Goal: Task Accomplishment & Management: Use online tool/utility

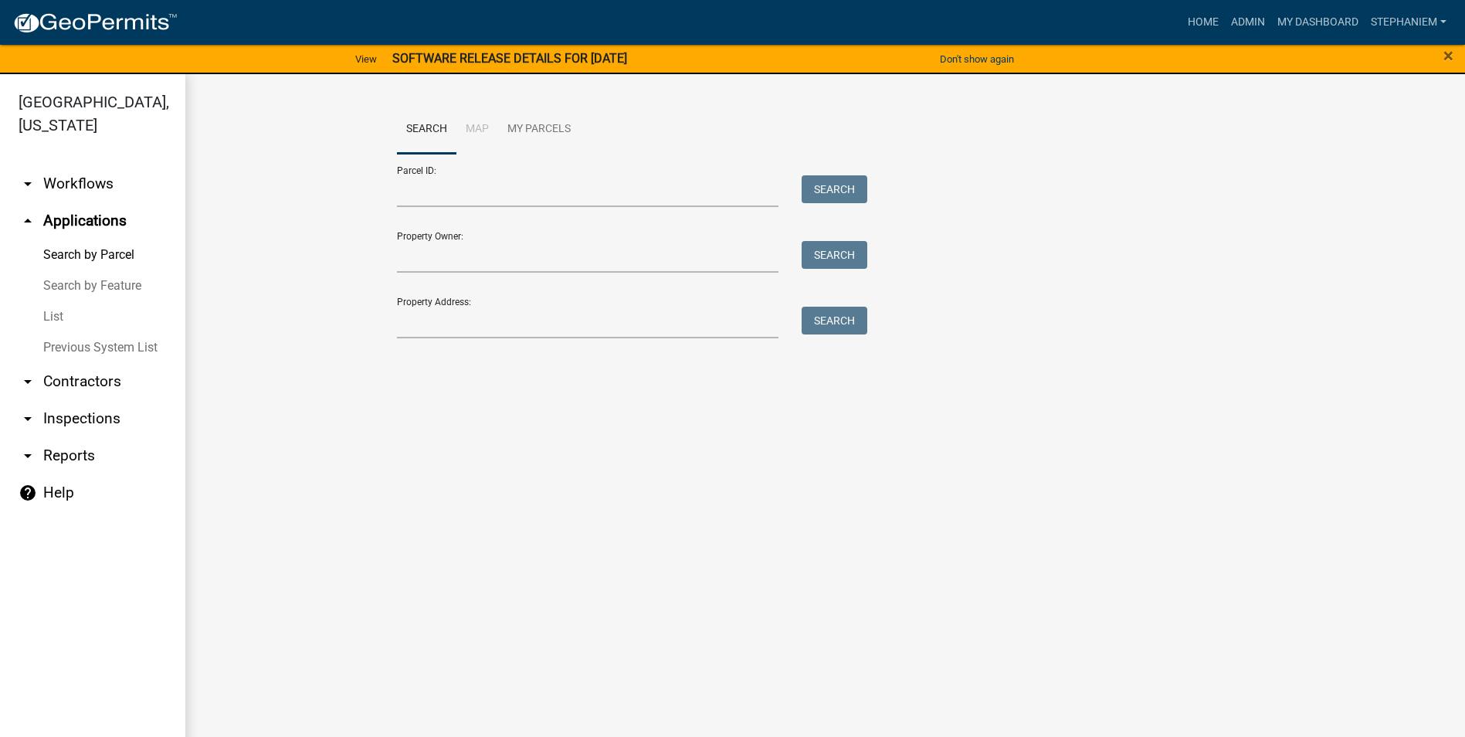
click at [69, 415] on link "arrow_drop_down Inspections" at bounding box center [92, 418] width 185 height 37
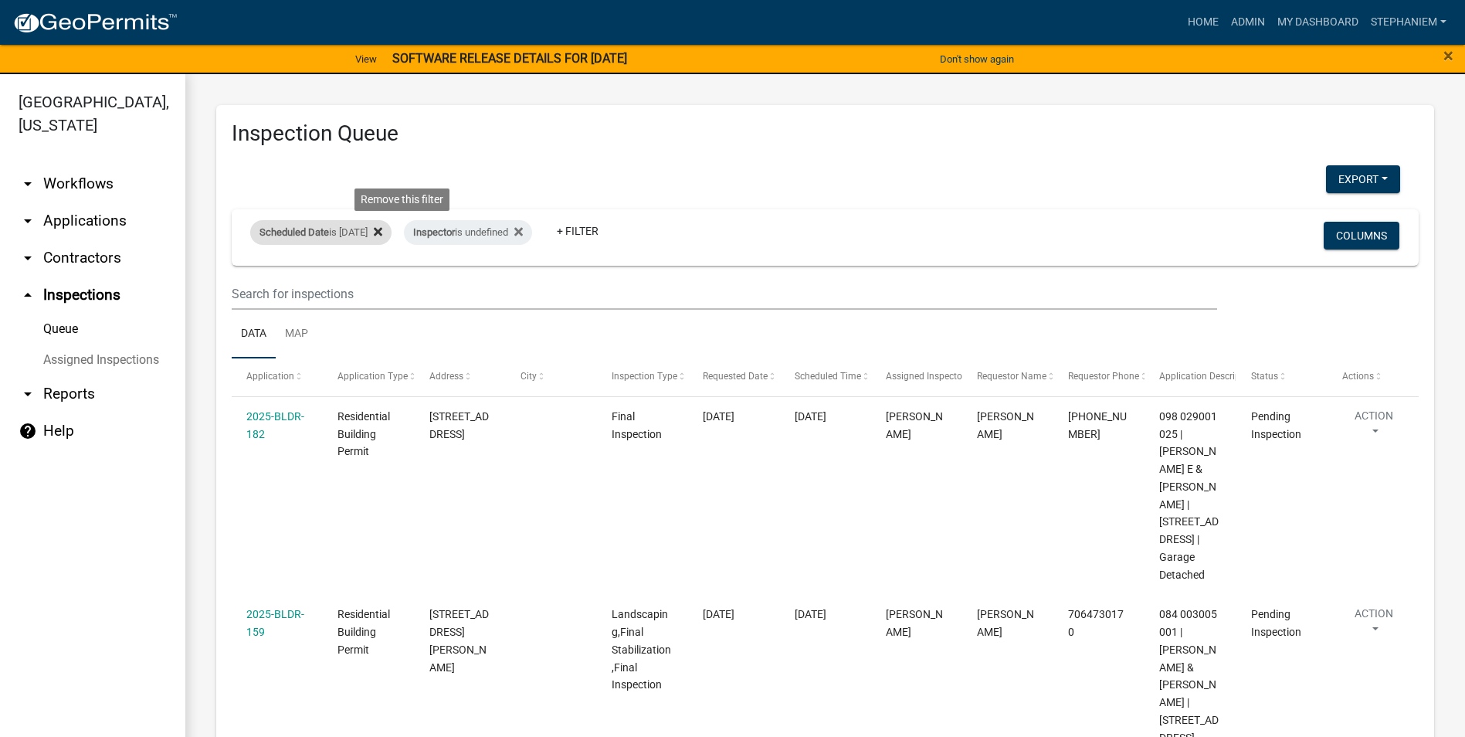
click at [382, 235] on icon at bounding box center [378, 231] width 8 height 12
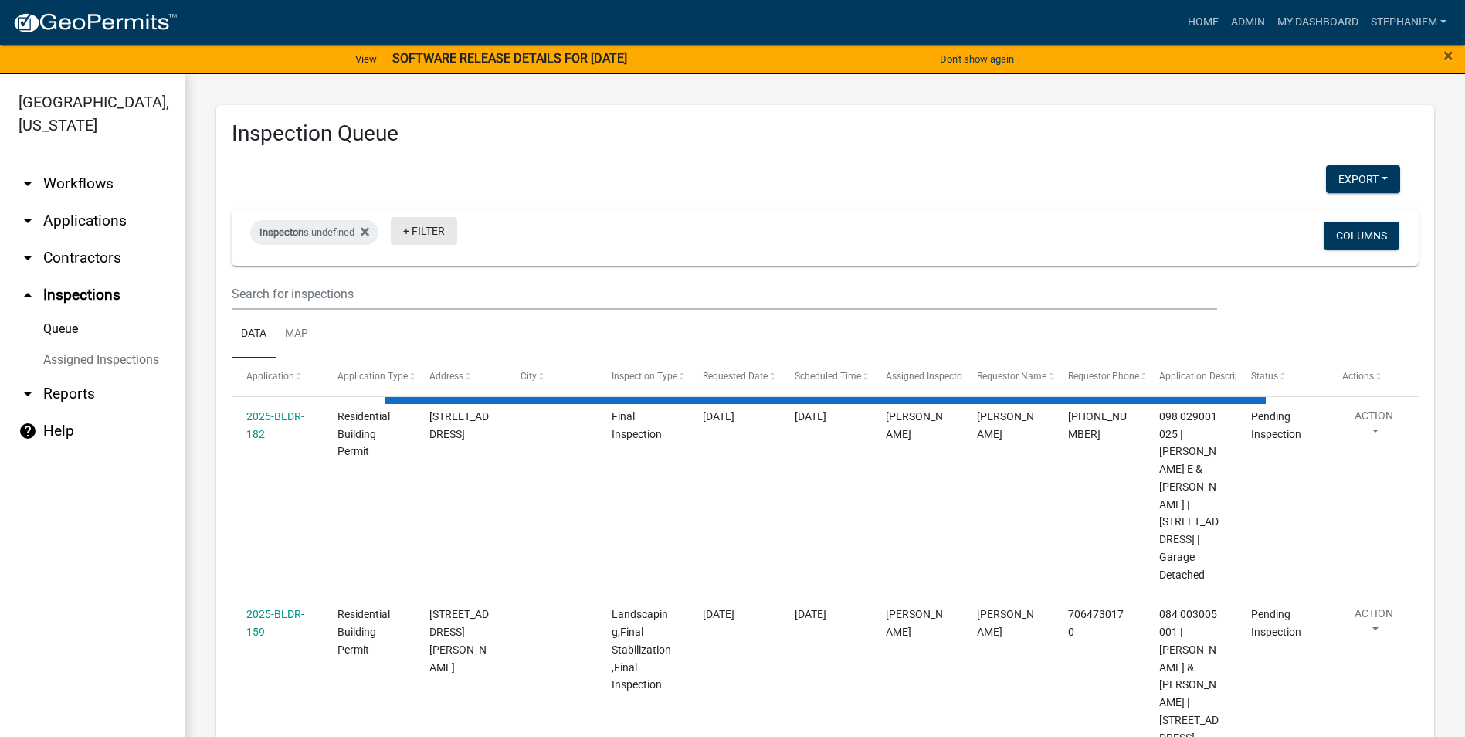
click at [407, 235] on link "+ Filter" at bounding box center [424, 231] width 66 height 28
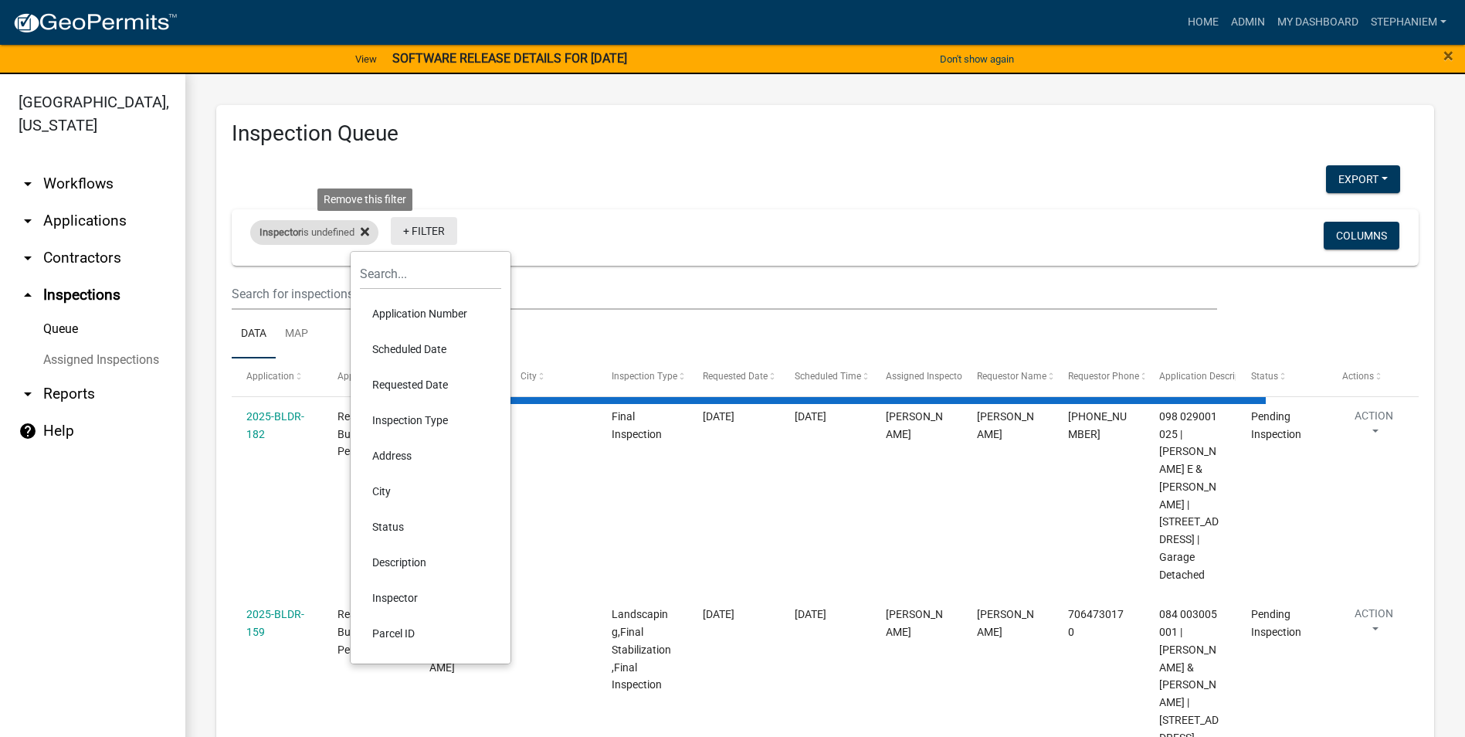
click at [362, 234] on fa-icon at bounding box center [361, 232] width 15 height 25
select select "3: 100"
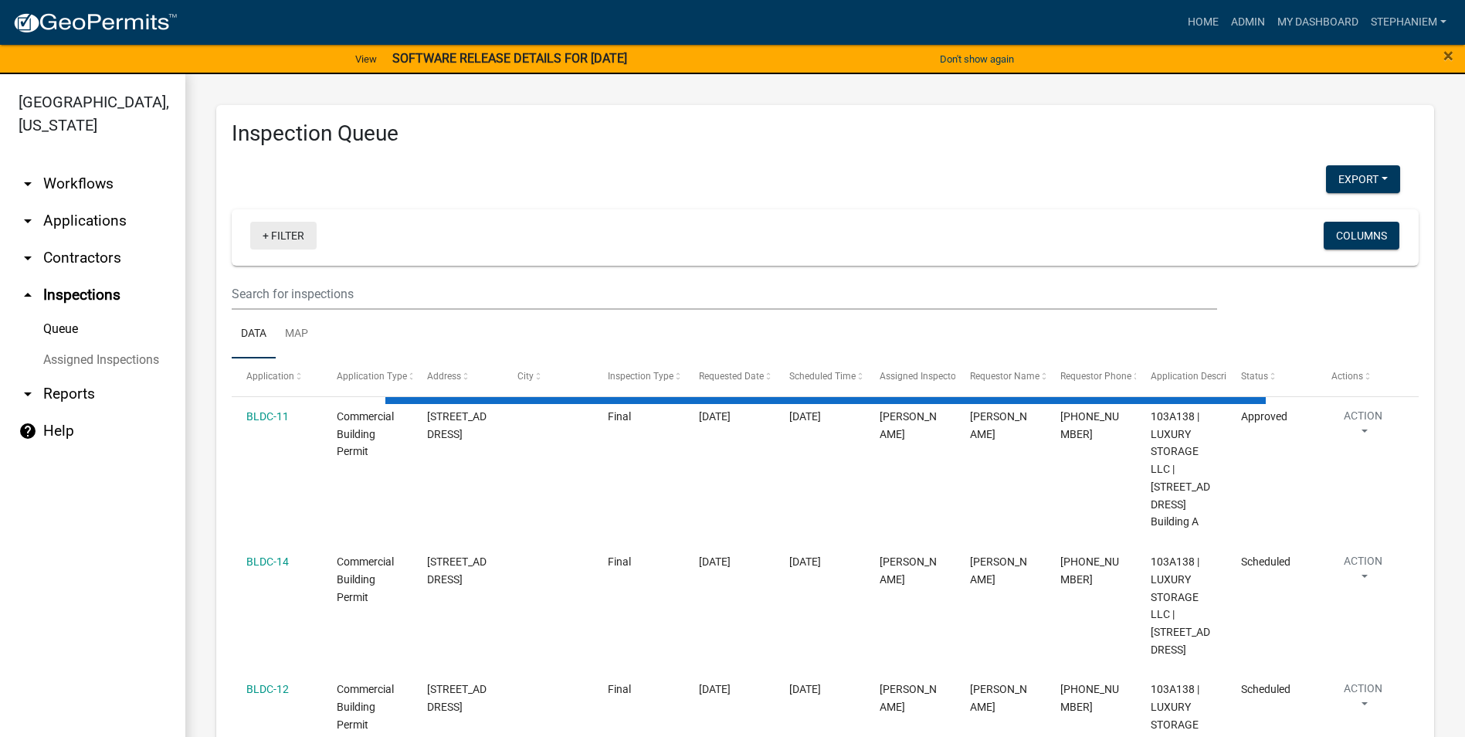
click at [310, 239] on link "+ Filter" at bounding box center [283, 236] width 66 height 28
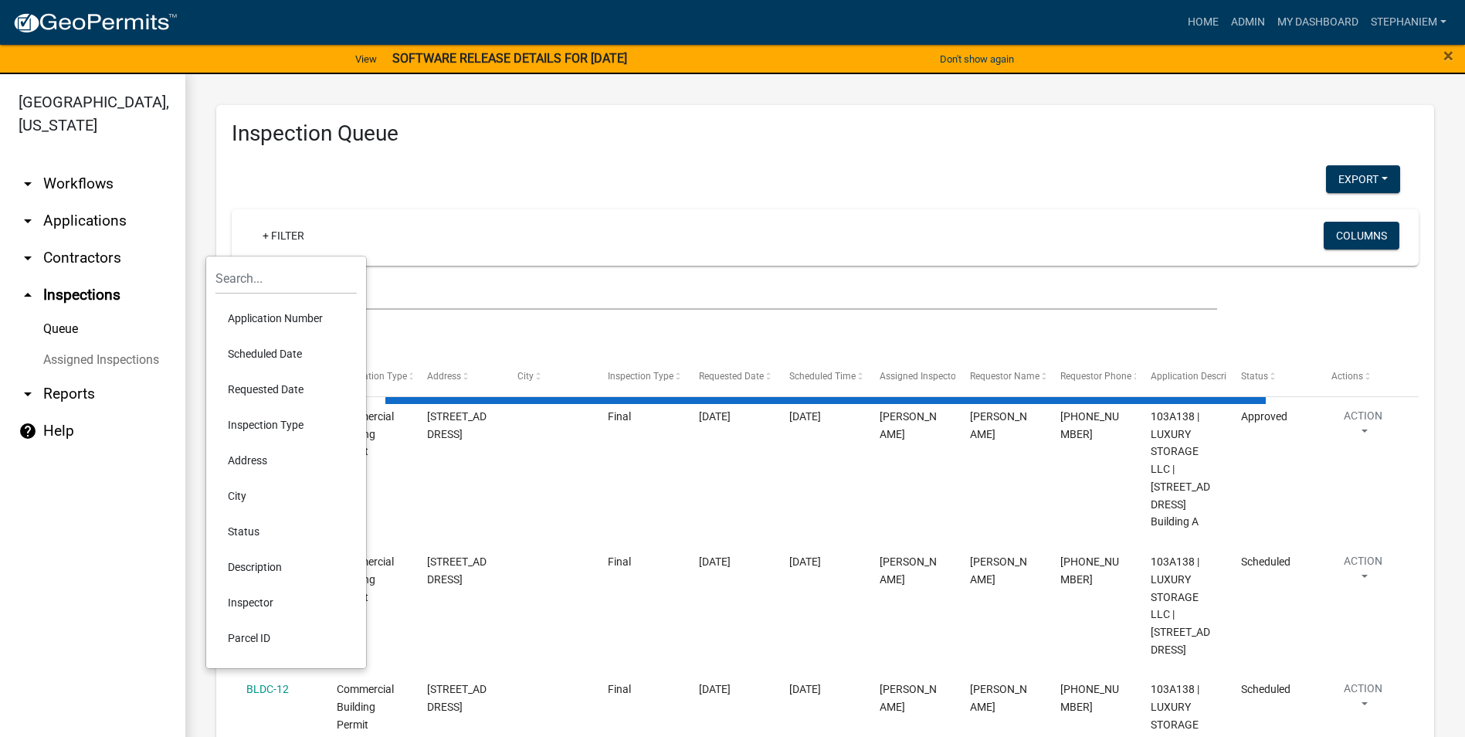
click at [302, 384] on li "Requested Date" at bounding box center [285, 389] width 141 height 36
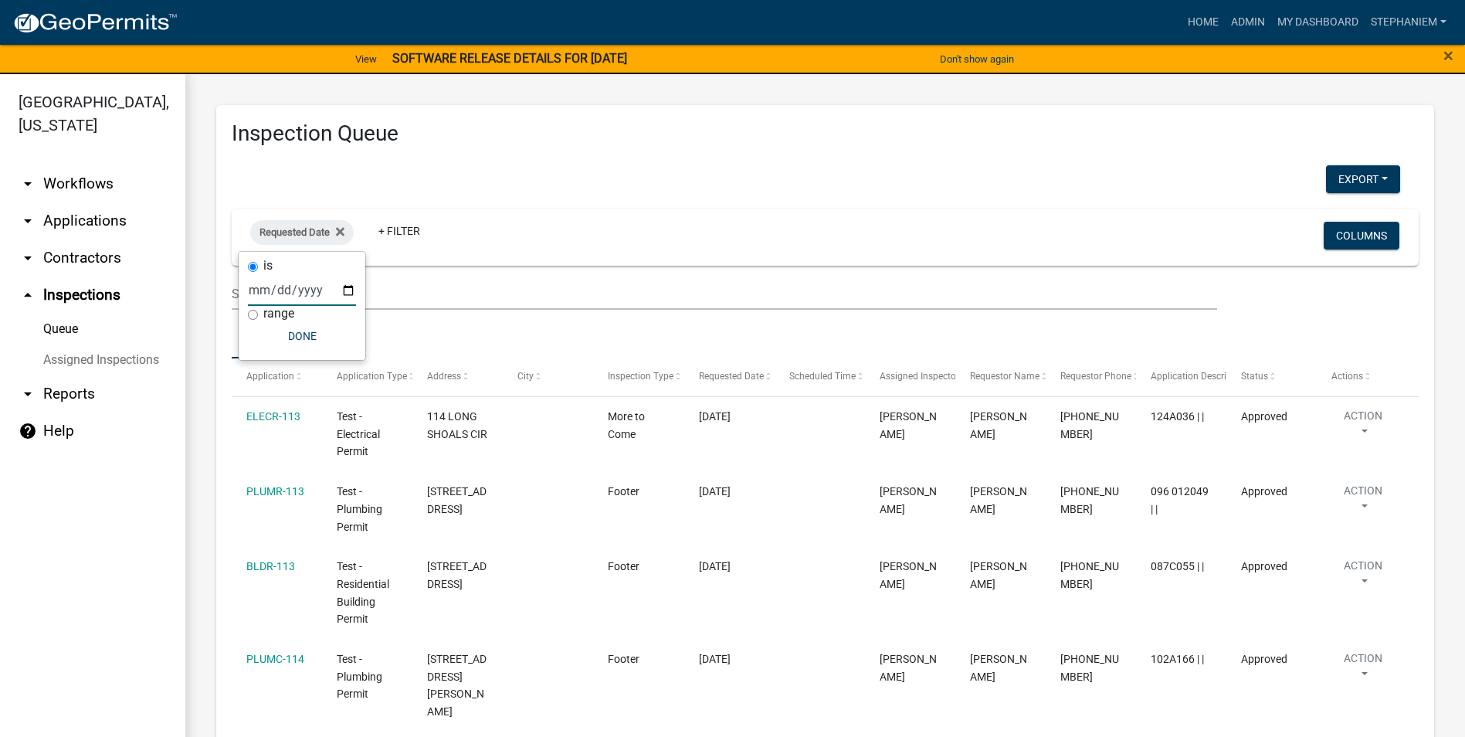
click at [348, 297] on input "date" at bounding box center [302, 290] width 108 height 32
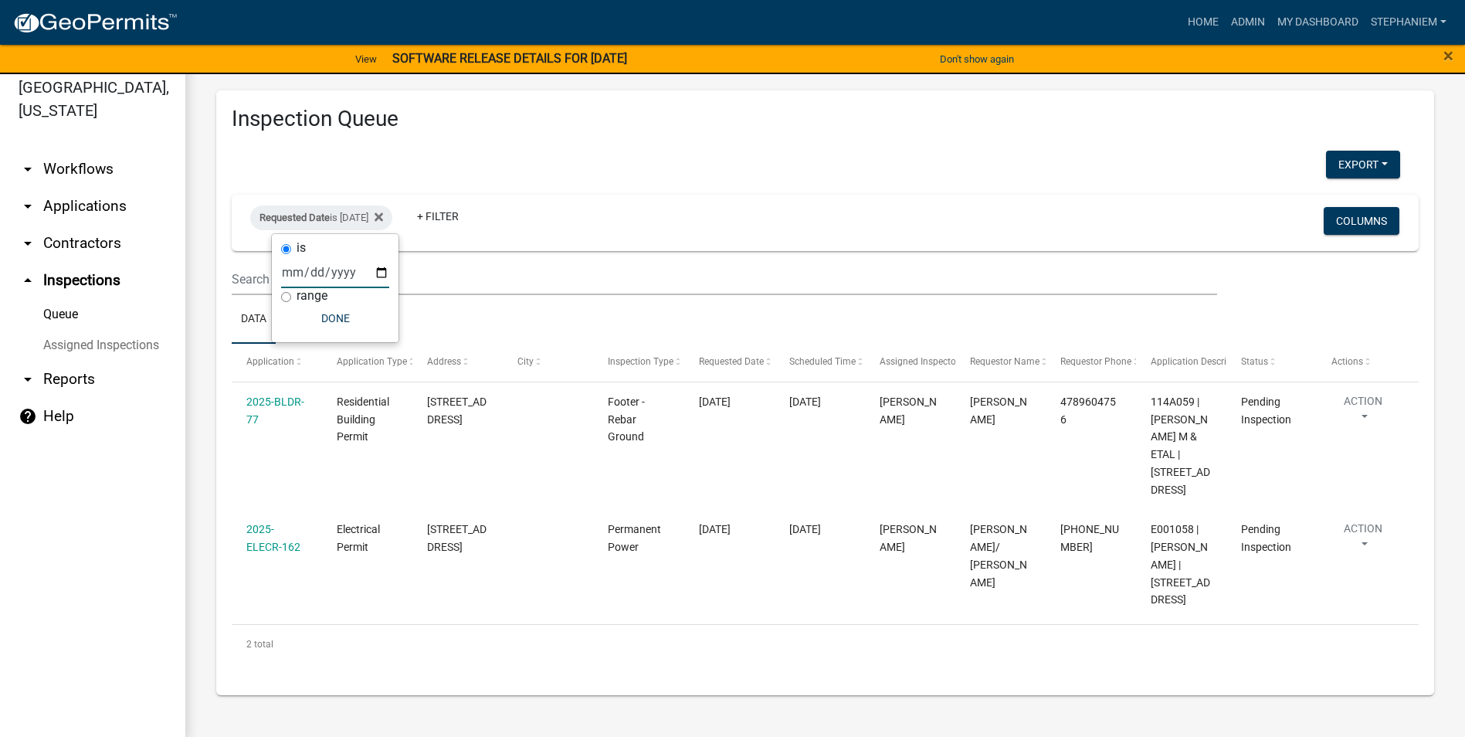
scroll to position [19, 0]
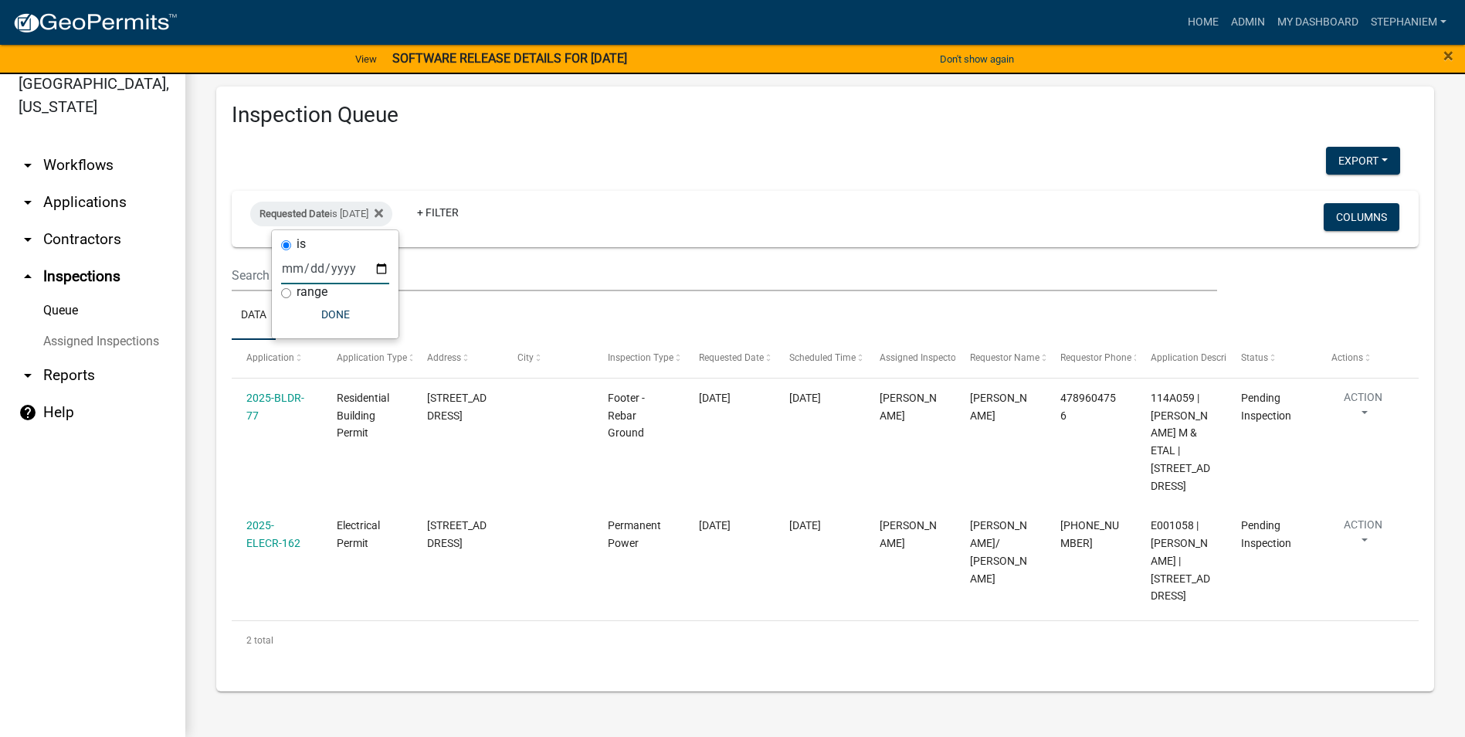
click at [378, 272] on input "[DATE]" at bounding box center [335, 268] width 108 height 32
type input "[DATE]"
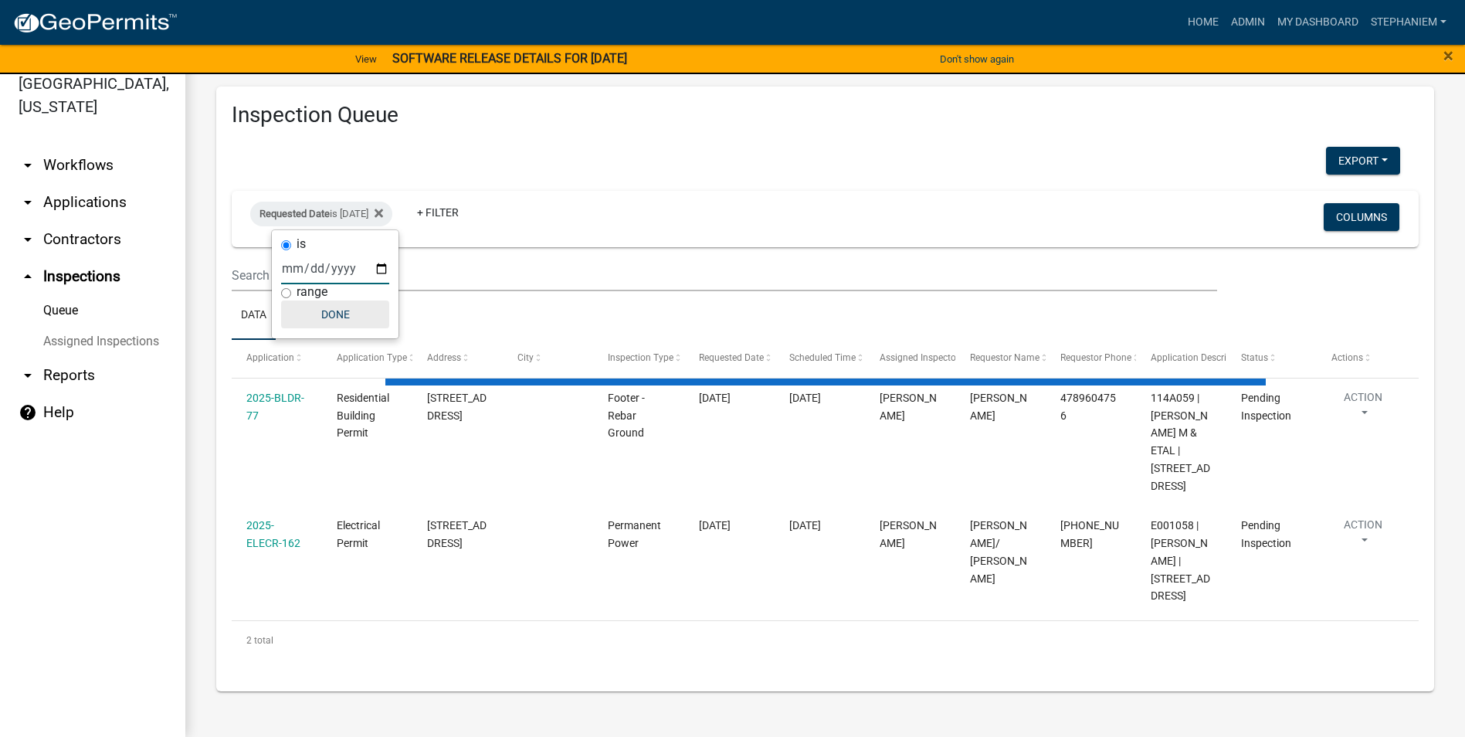
click at [344, 323] on button "Done" at bounding box center [335, 314] width 108 height 28
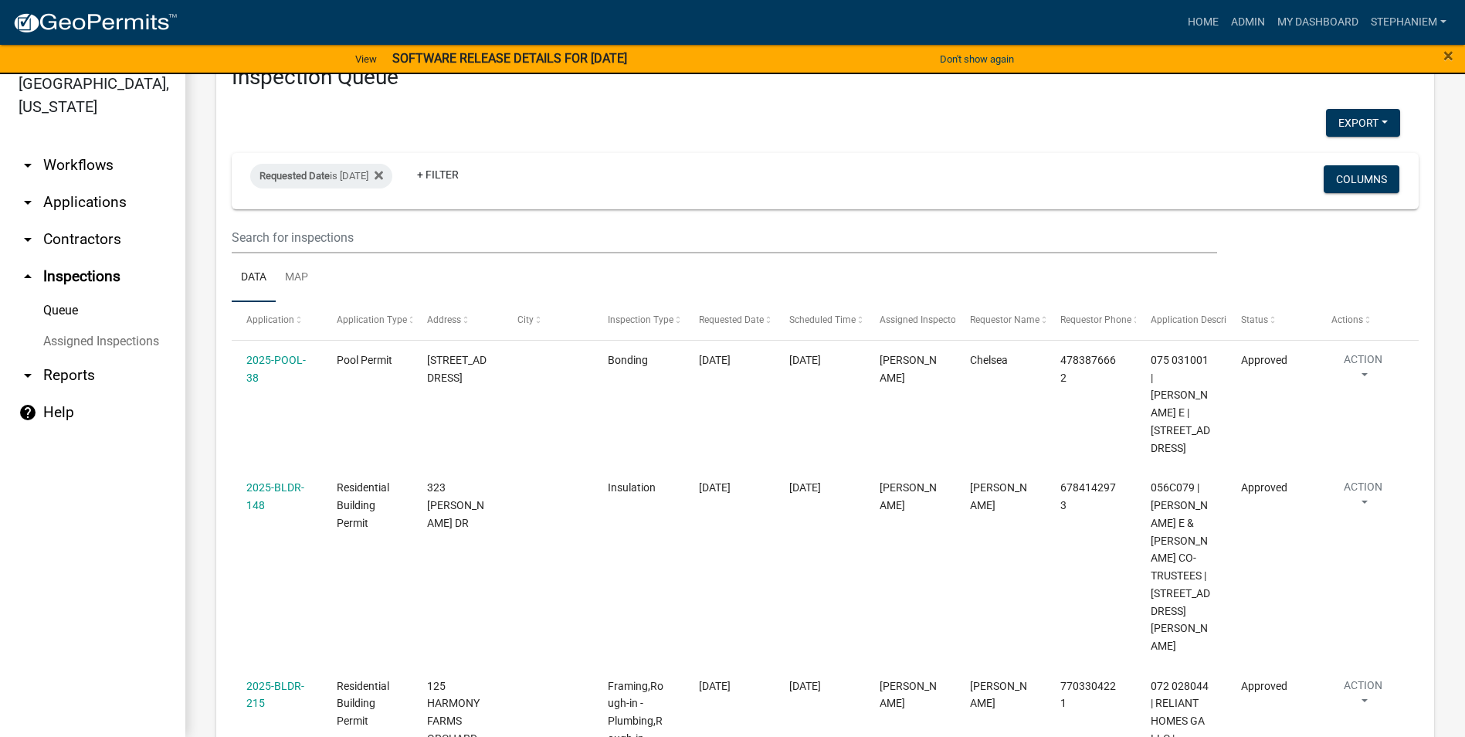
scroll to position [0, 0]
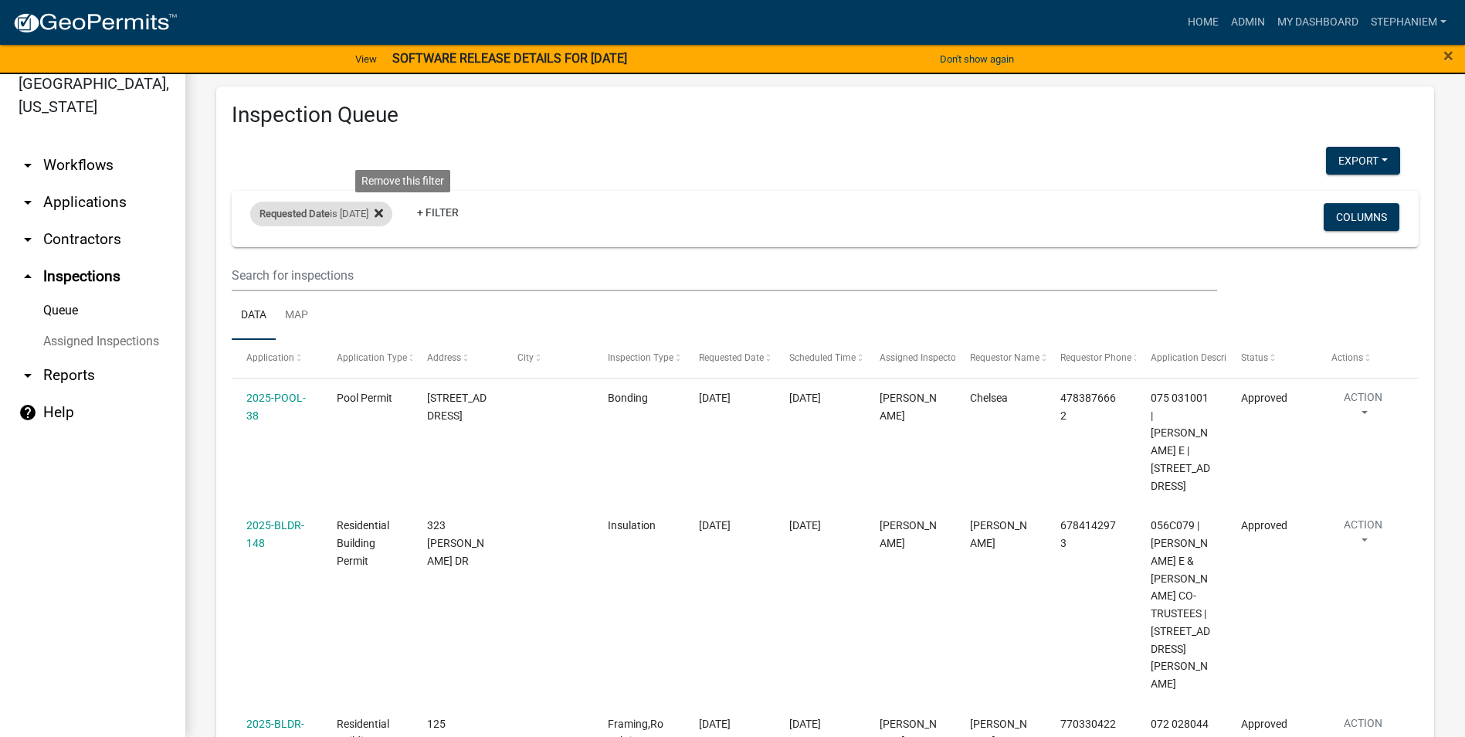
click at [383, 205] on fa-icon at bounding box center [375, 214] width 15 height 25
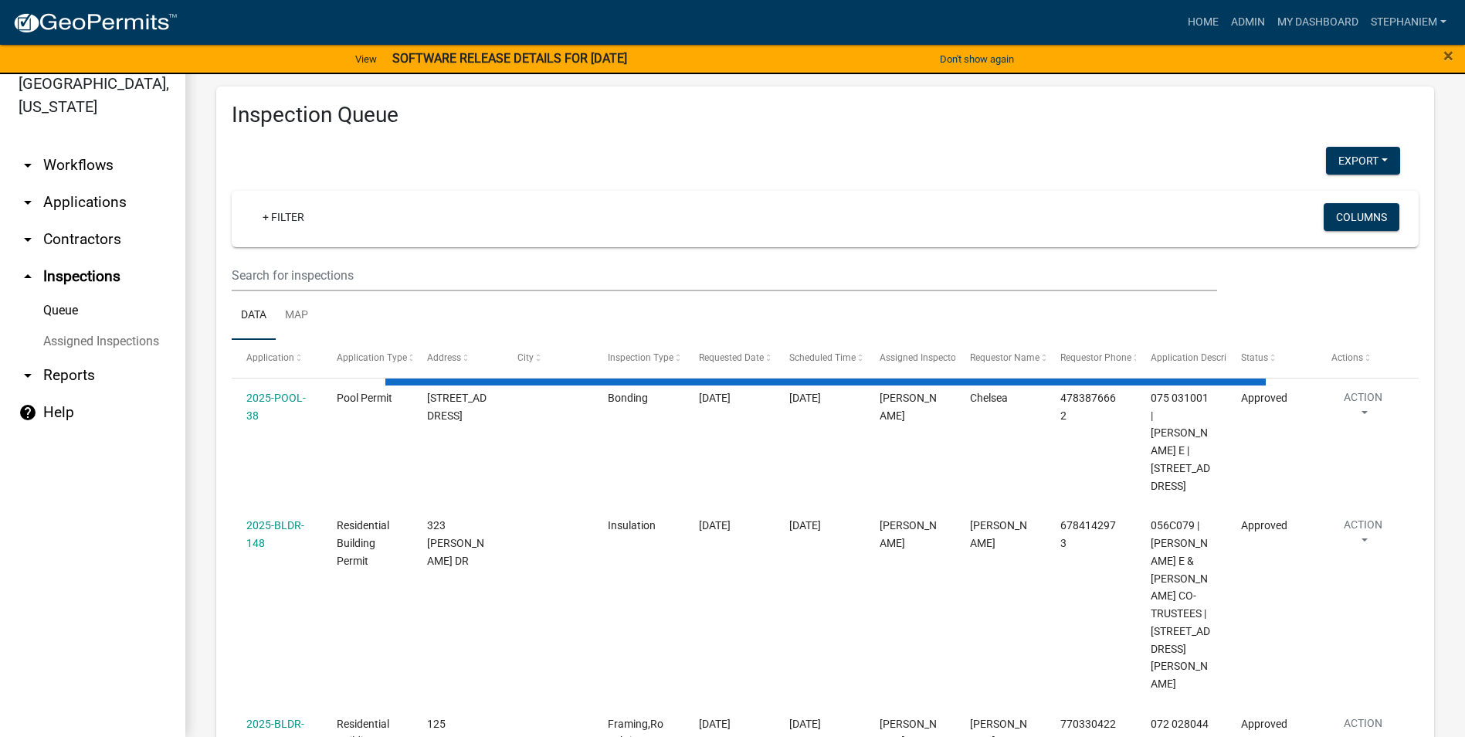
select select "3: 100"
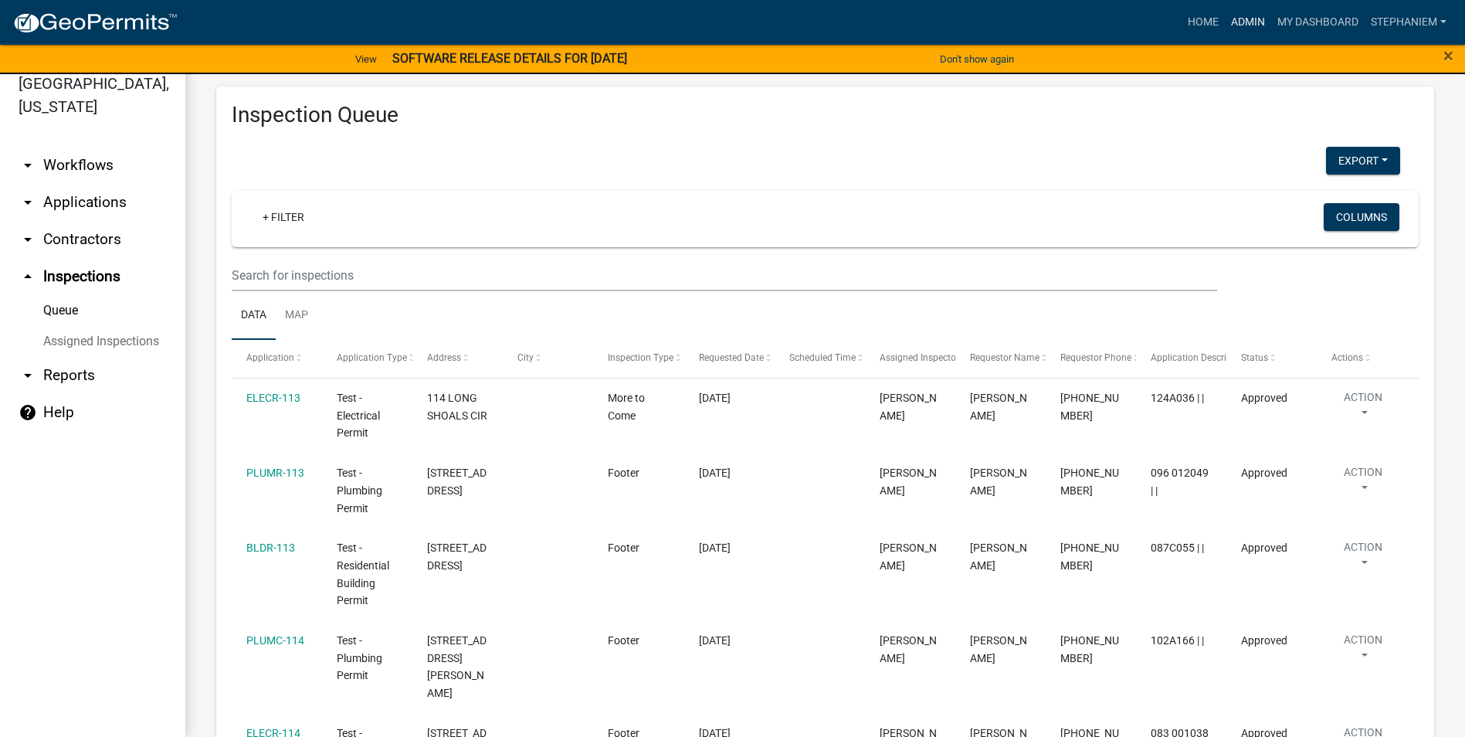
click at [1237, 29] on link "Admin" at bounding box center [1248, 22] width 46 height 29
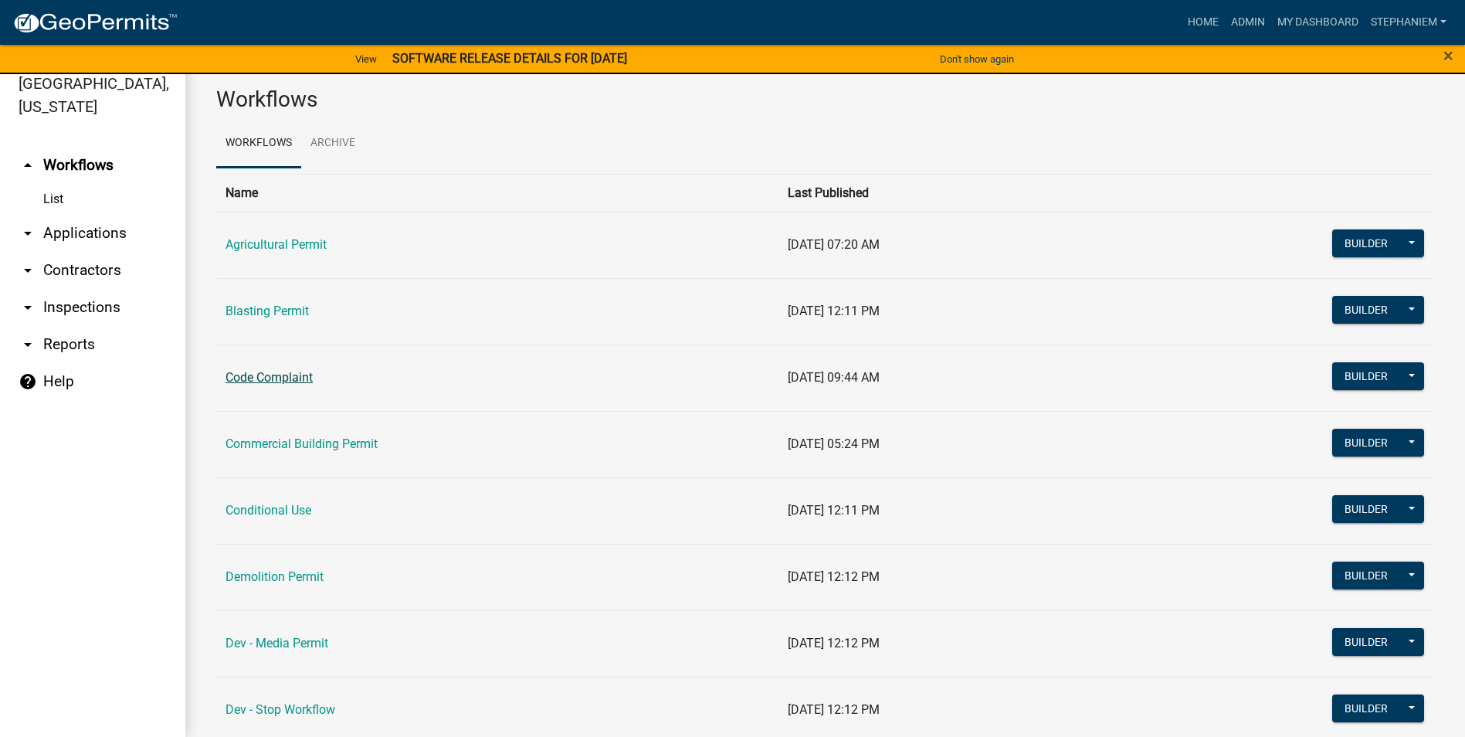
click at [279, 382] on link "Code Complaint" at bounding box center [268, 377] width 87 height 15
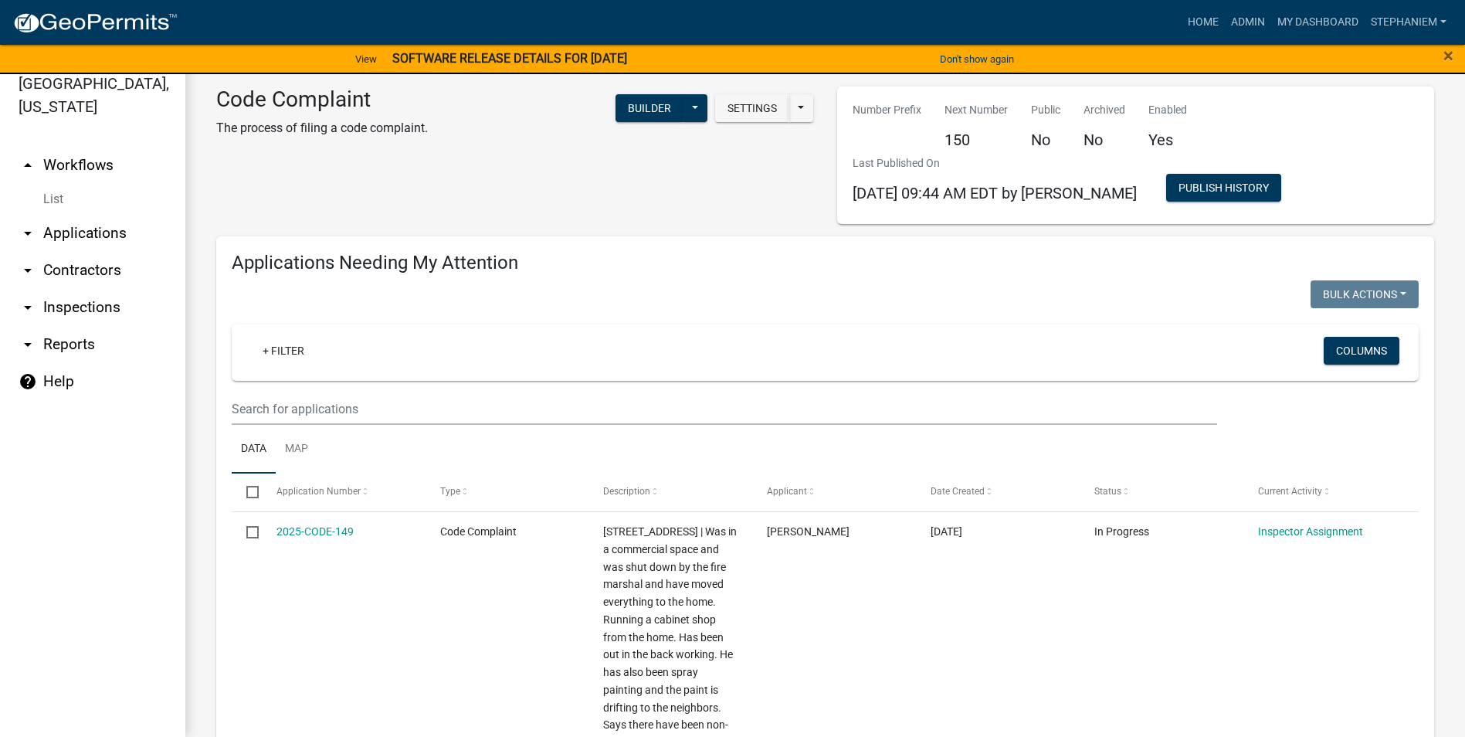
select select "3: 100"
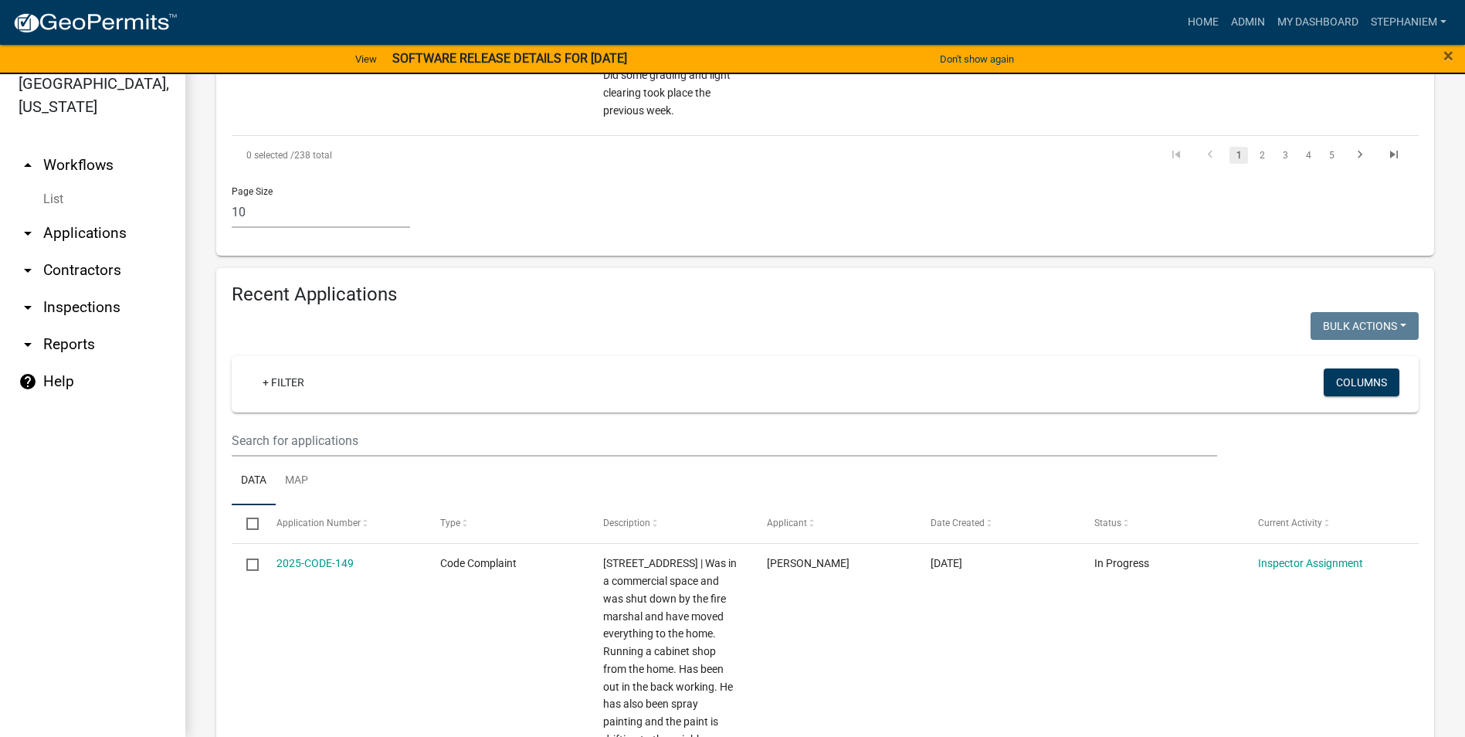
scroll to position [1776, 0]
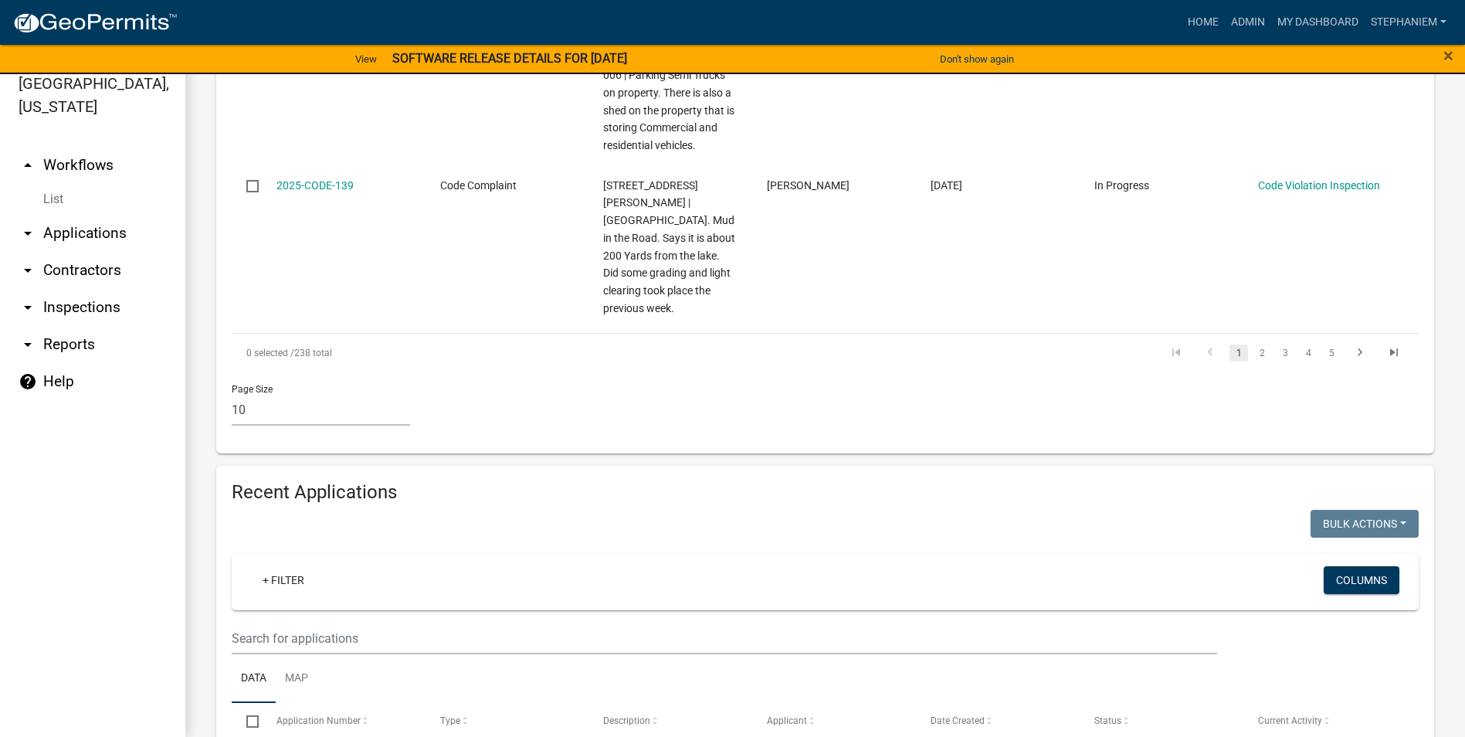
click at [103, 235] on link "arrow_drop_down Applications" at bounding box center [92, 233] width 185 height 37
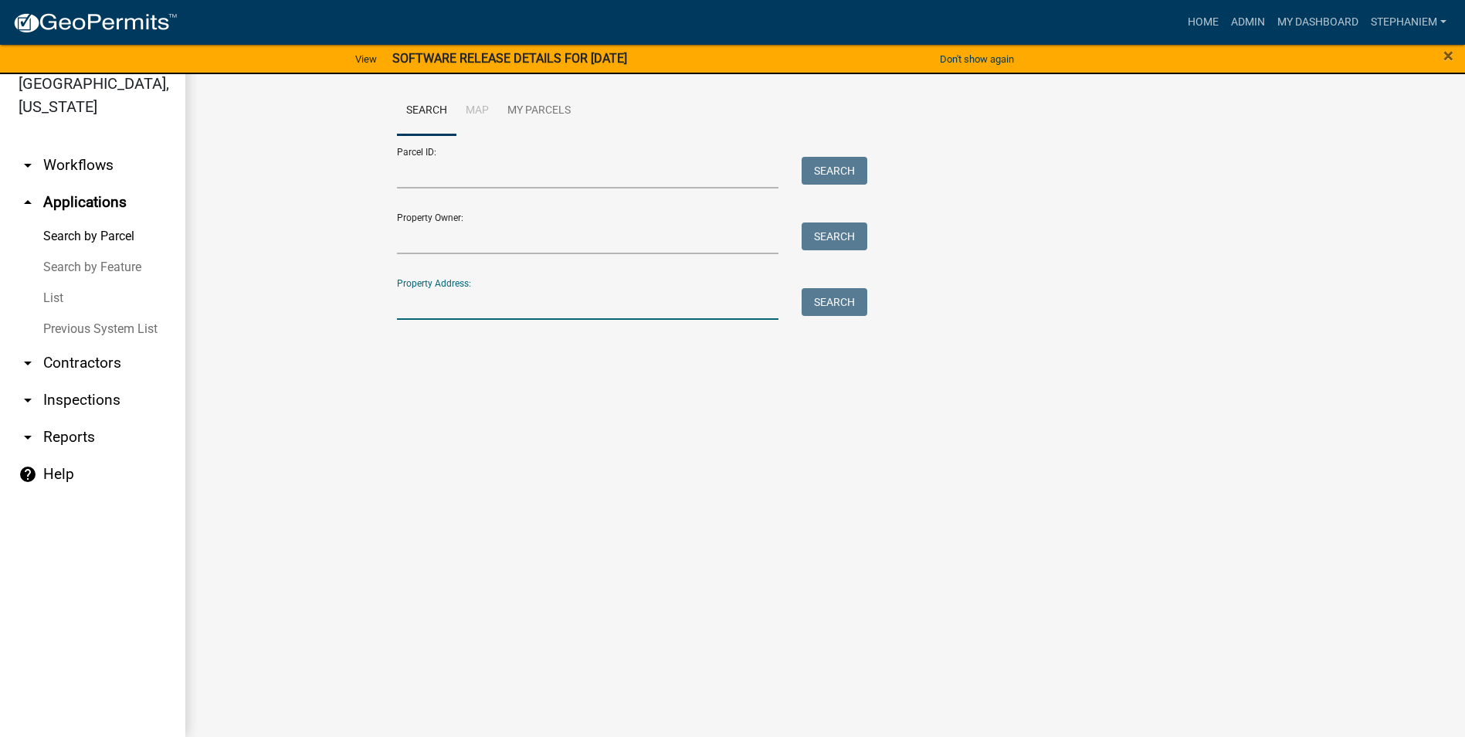
click at [467, 307] on input "Property Address:" at bounding box center [588, 304] width 382 height 32
type input "1092 Crooked"
drag, startPoint x: 476, startPoint y: 300, endPoint x: 338, endPoint y: 301, distance: 137.4
click at [338, 301] on wm-workflow-application-search-view "Search Map My Parcels Parcel ID: Search Property Owner: Search Property Address…" at bounding box center [825, 234] width 1218 height 296
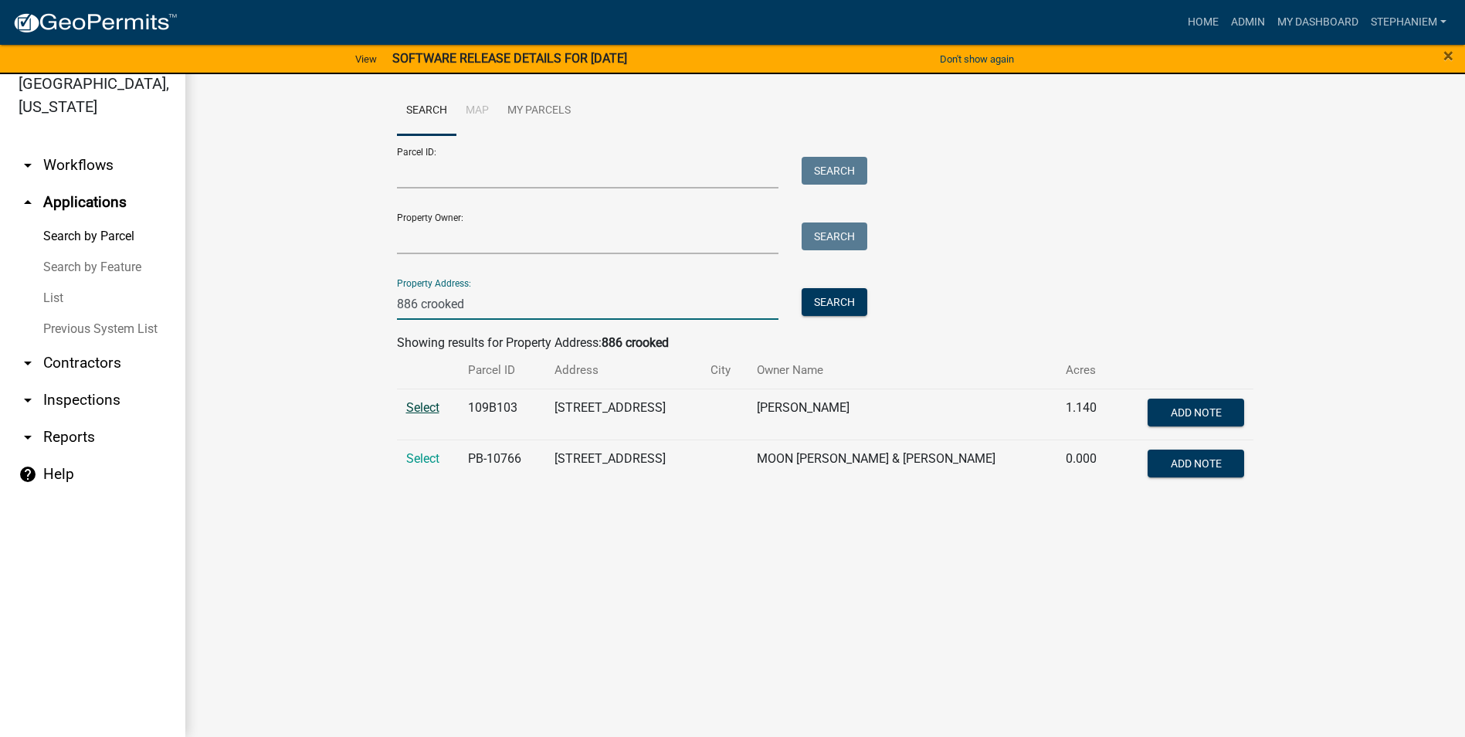
type input "886 crooked"
click at [418, 408] on span "Select" at bounding box center [422, 407] width 33 height 15
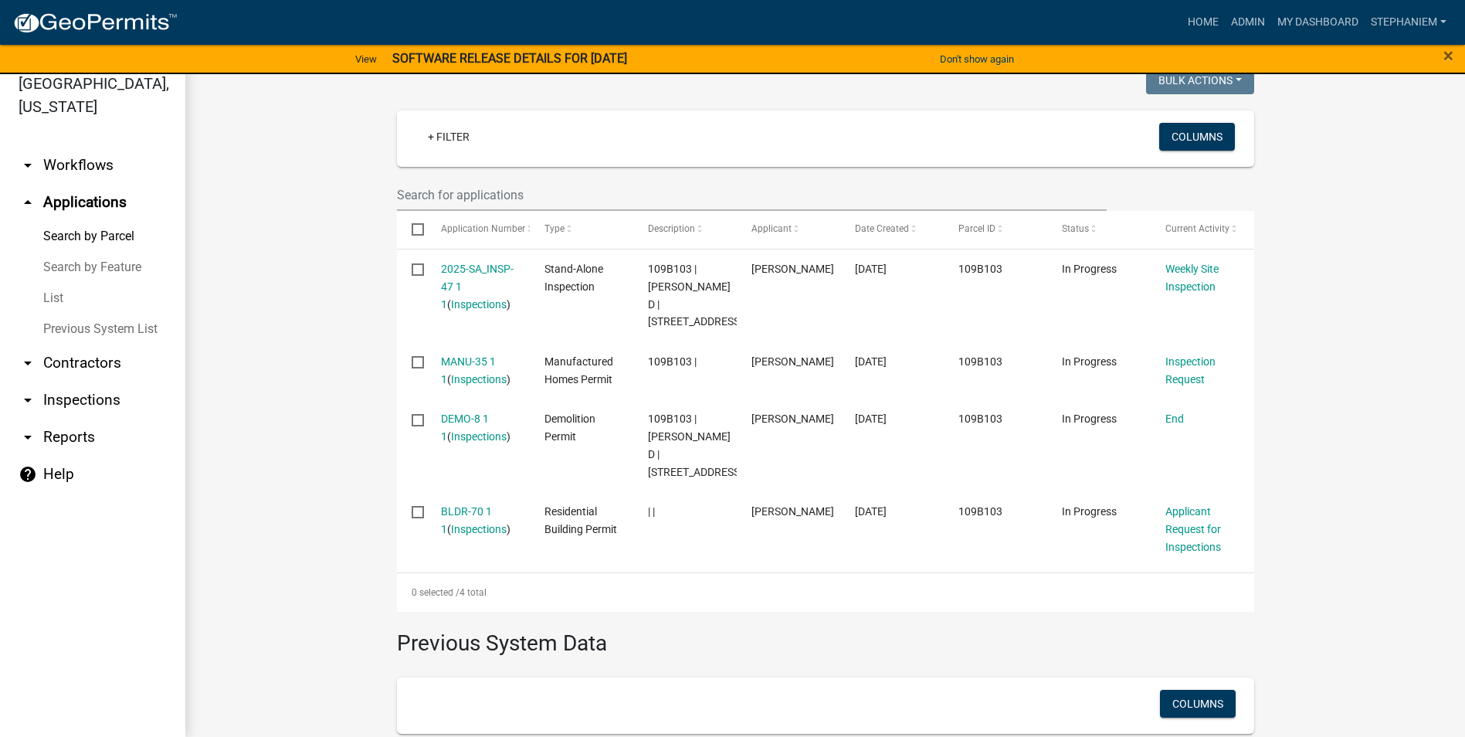
scroll to position [309, 0]
